Goal: Transaction & Acquisition: Purchase product/service

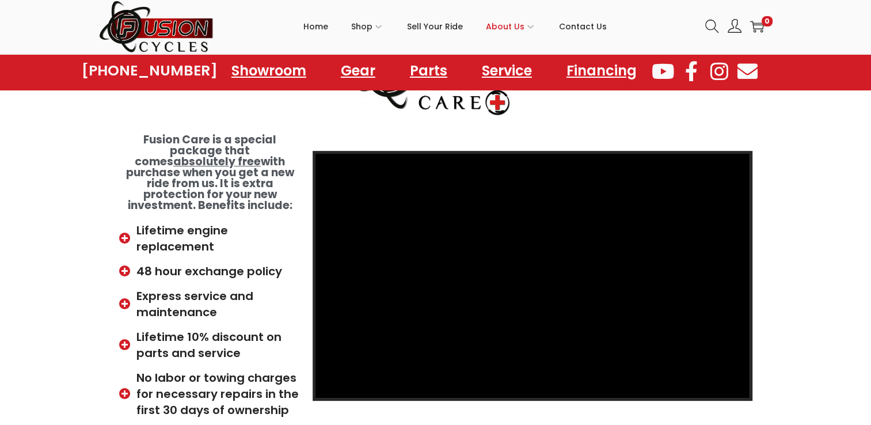
scroll to position [169, 0]
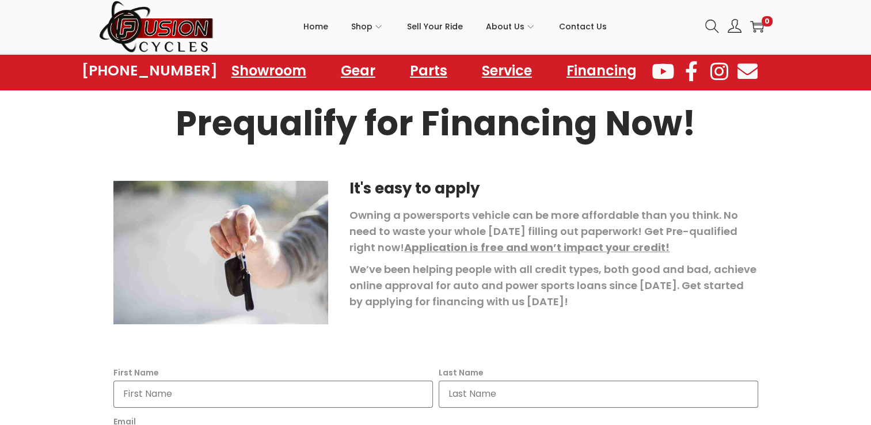
scroll to position [169, 0]
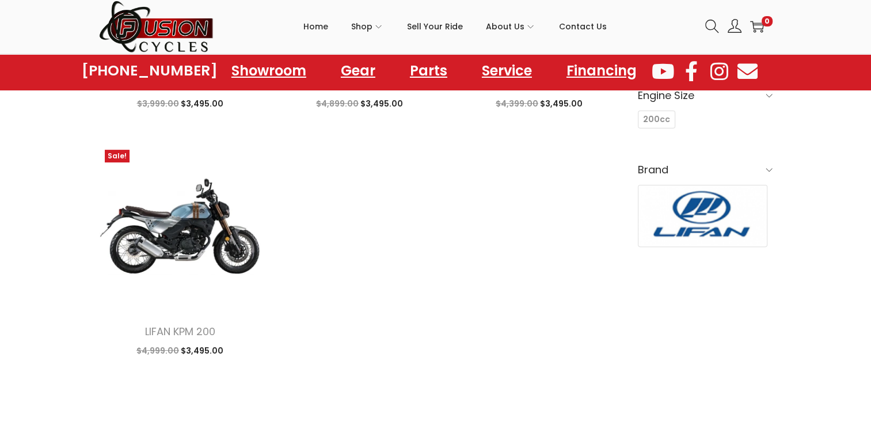
scroll to position [322, 0]
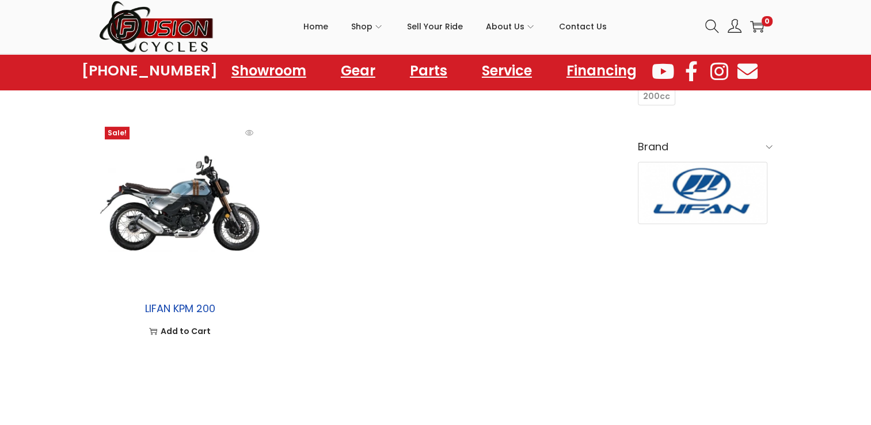
click at [163, 308] on link "LIFAN KPM 200" at bounding box center [179, 308] width 70 height 14
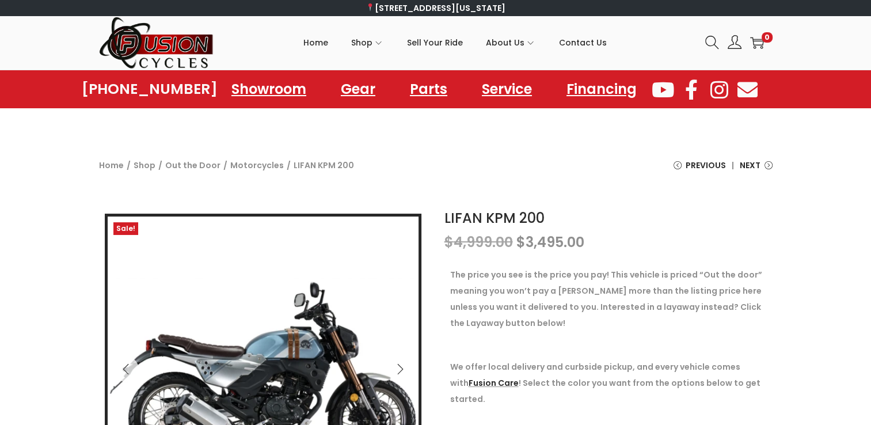
click at [870, 130] on div "20% OFF ALL SCOOTERS AND ATVS THIS WEEKEND ONLY! Click here to get started 20% …" at bounding box center [435, 122] width 871 height 29
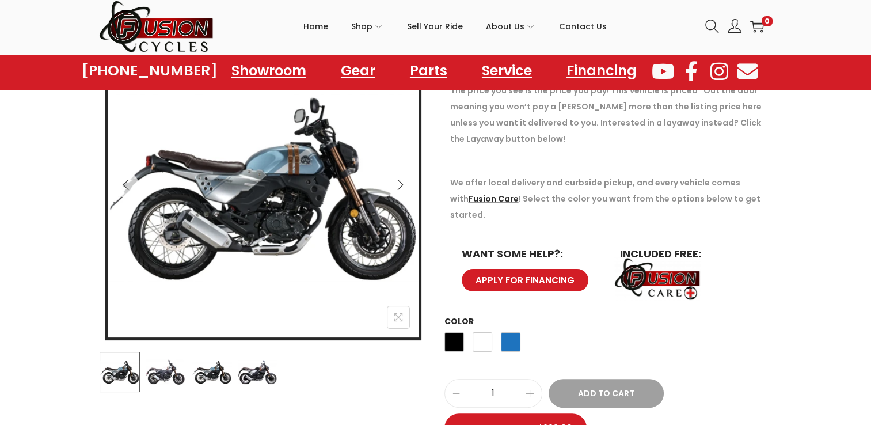
scroll to position [191, 0]
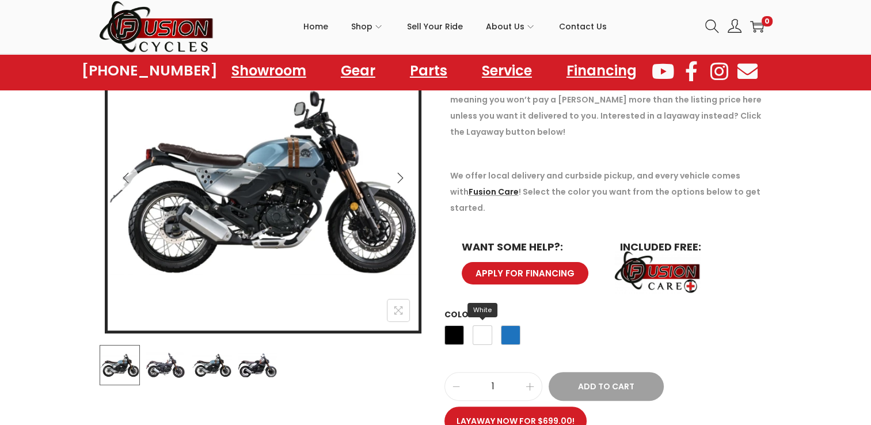
drag, startPoint x: 467, startPoint y: 335, endPoint x: 474, endPoint y: 311, distance: 25.0
click at [474, 322] on div "Black White Blue" at bounding box center [482, 337] width 76 height 31
click at [161, 368] on img at bounding box center [165, 365] width 40 height 40
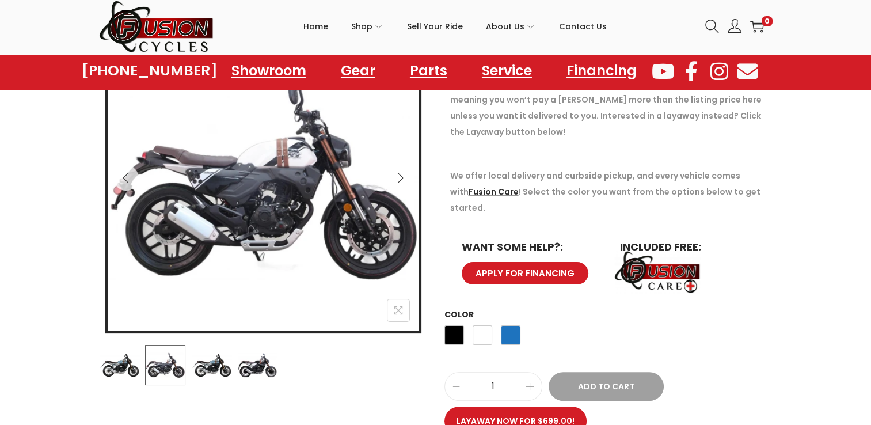
click at [216, 367] on img at bounding box center [212, 365] width 40 height 40
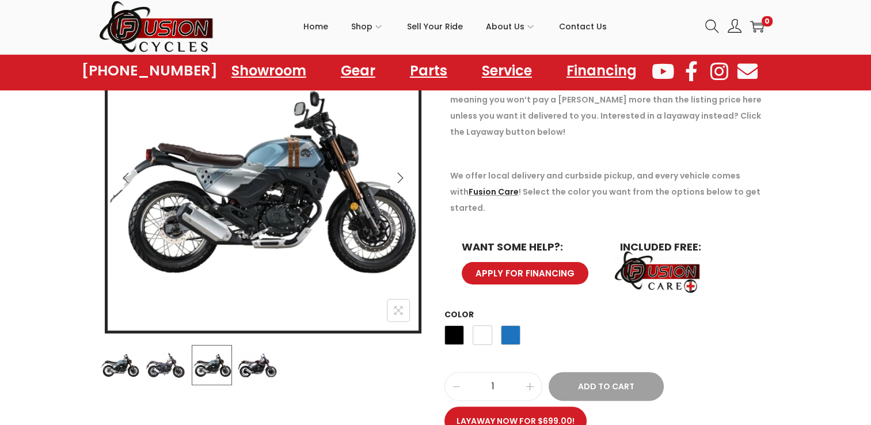
click at [253, 366] on img at bounding box center [257, 365] width 40 height 40
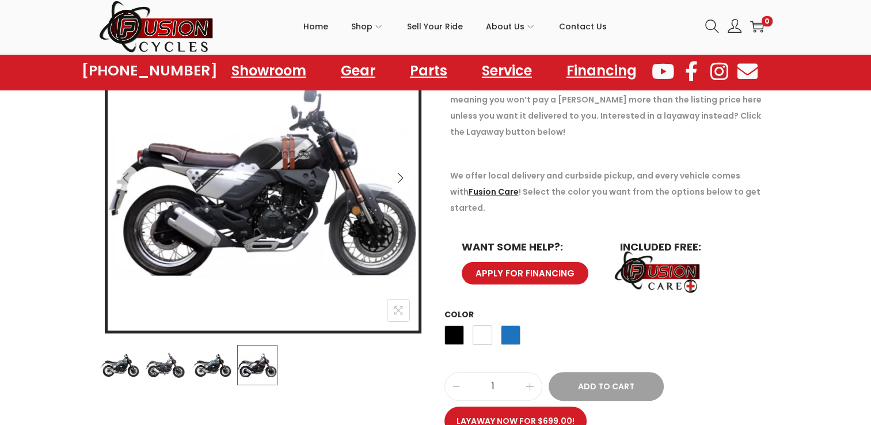
click at [109, 376] on img at bounding box center [120, 365] width 40 height 40
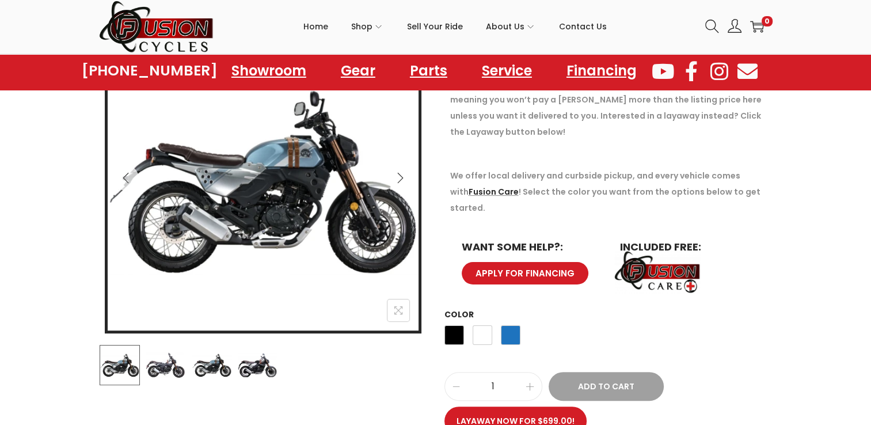
click at [109, 379] on img at bounding box center [120, 365] width 40 height 40
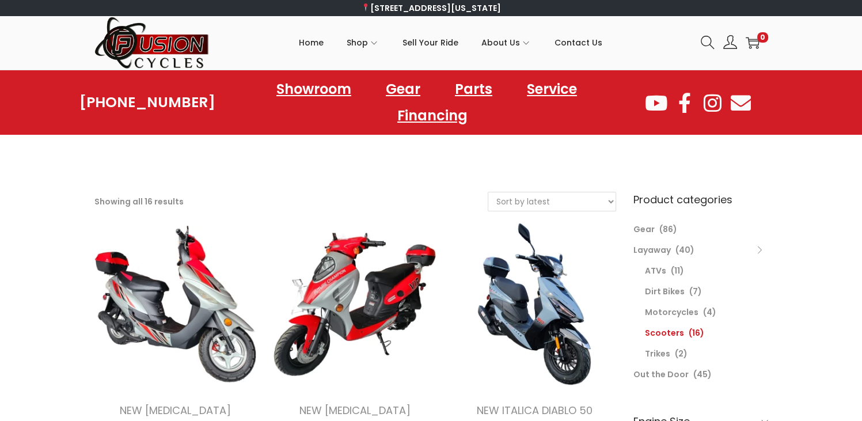
click at [656, 239] on li "Layaway (40) ATVs (11) Dirt Bikes (7) Motorcycles (4) Scooters (16) Trikes (2)" at bounding box center [700, 301] width 135 height 124
click at [659, 244] on link "Layaway" at bounding box center [651, 250] width 37 height 12
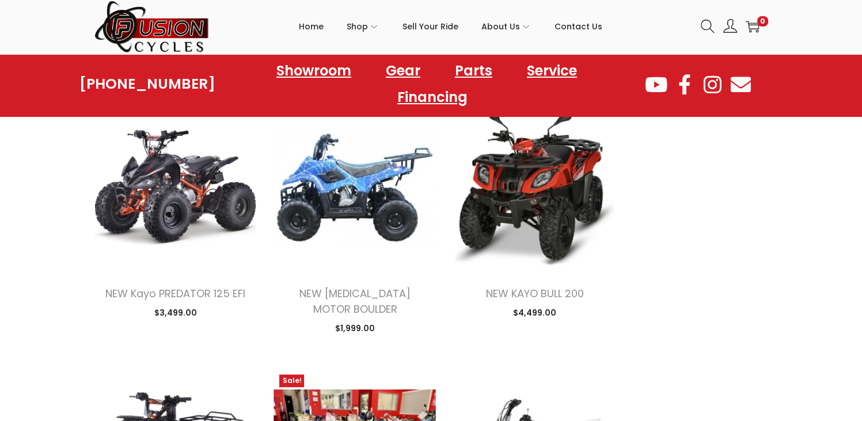
scroll to position [1243, 0]
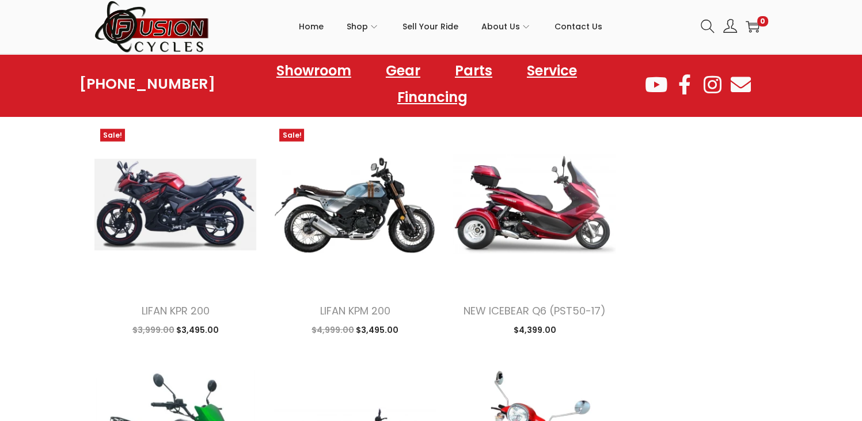
scroll to position [2310, 0]
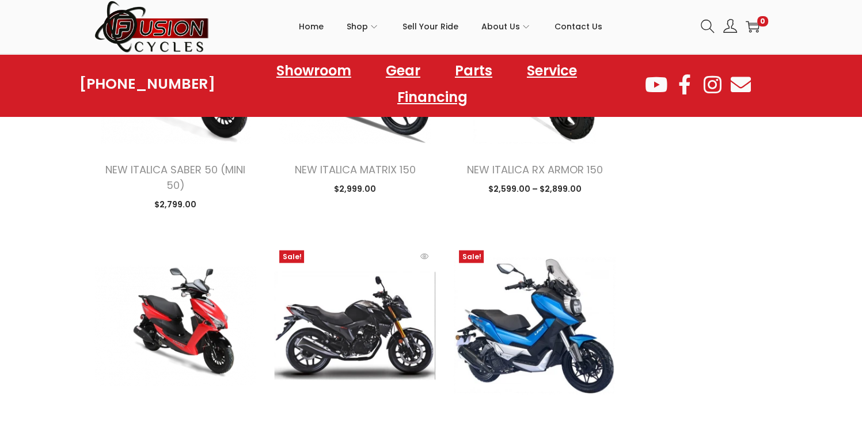
click at [289, 245] on img at bounding box center [354, 326] width 162 height 162
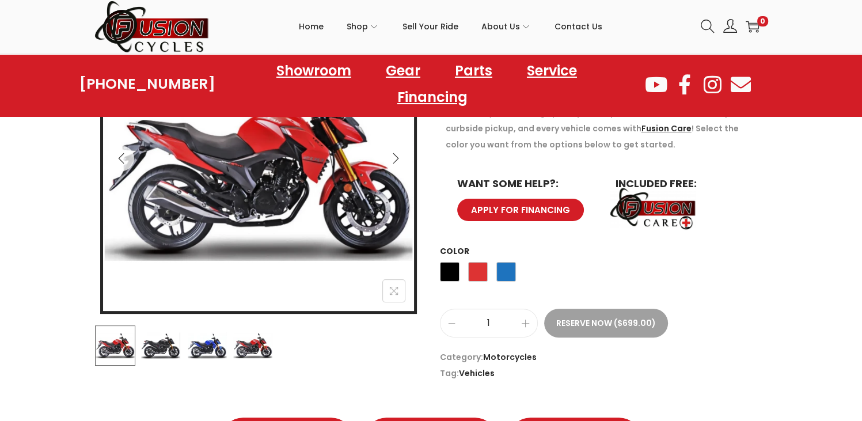
scroll to position [345, 0]
